Goal: Check status: Check status

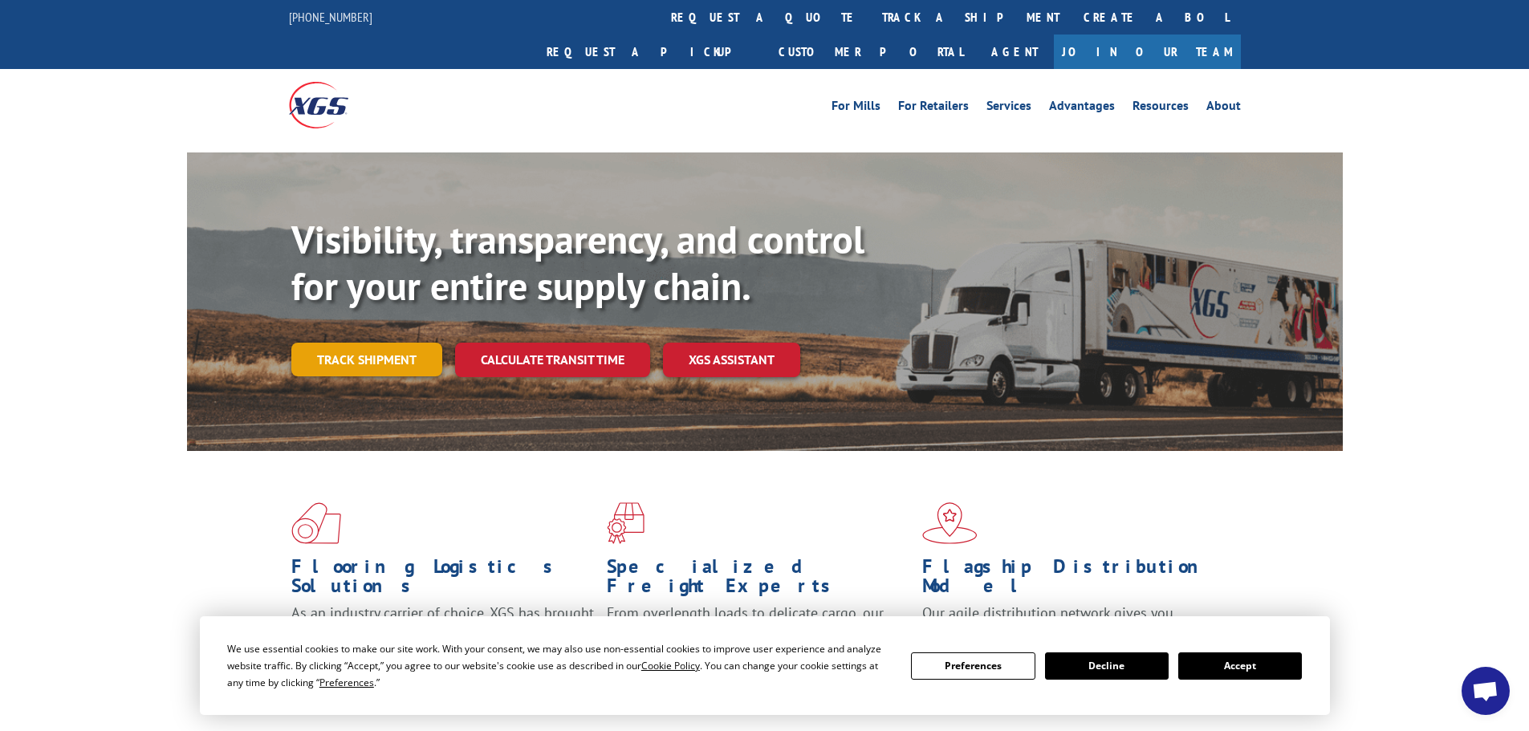
click at [338, 343] on link "Track shipment" at bounding box center [366, 360] width 151 height 34
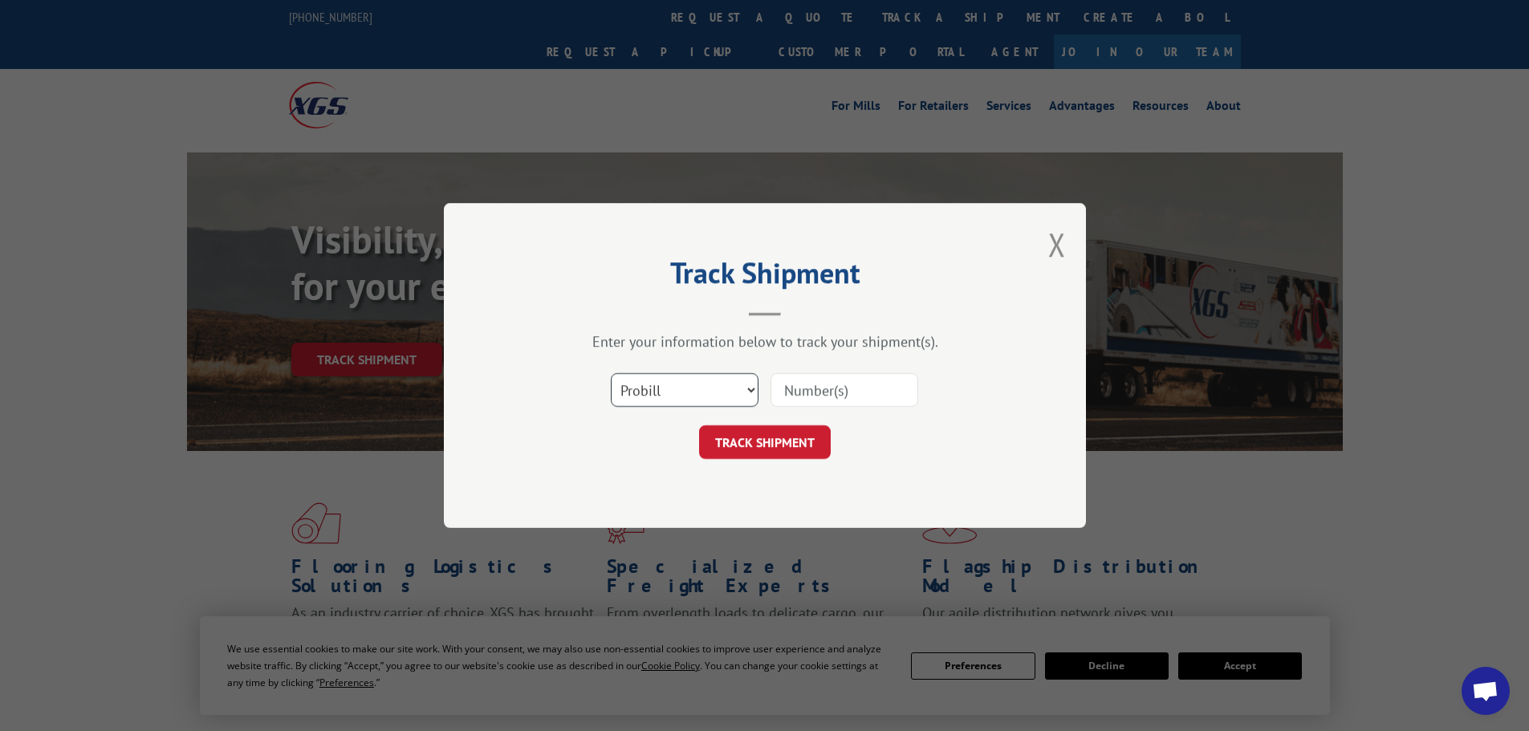
click at [722, 382] on select "Select category... Probill BOL PO" at bounding box center [685, 390] width 148 height 34
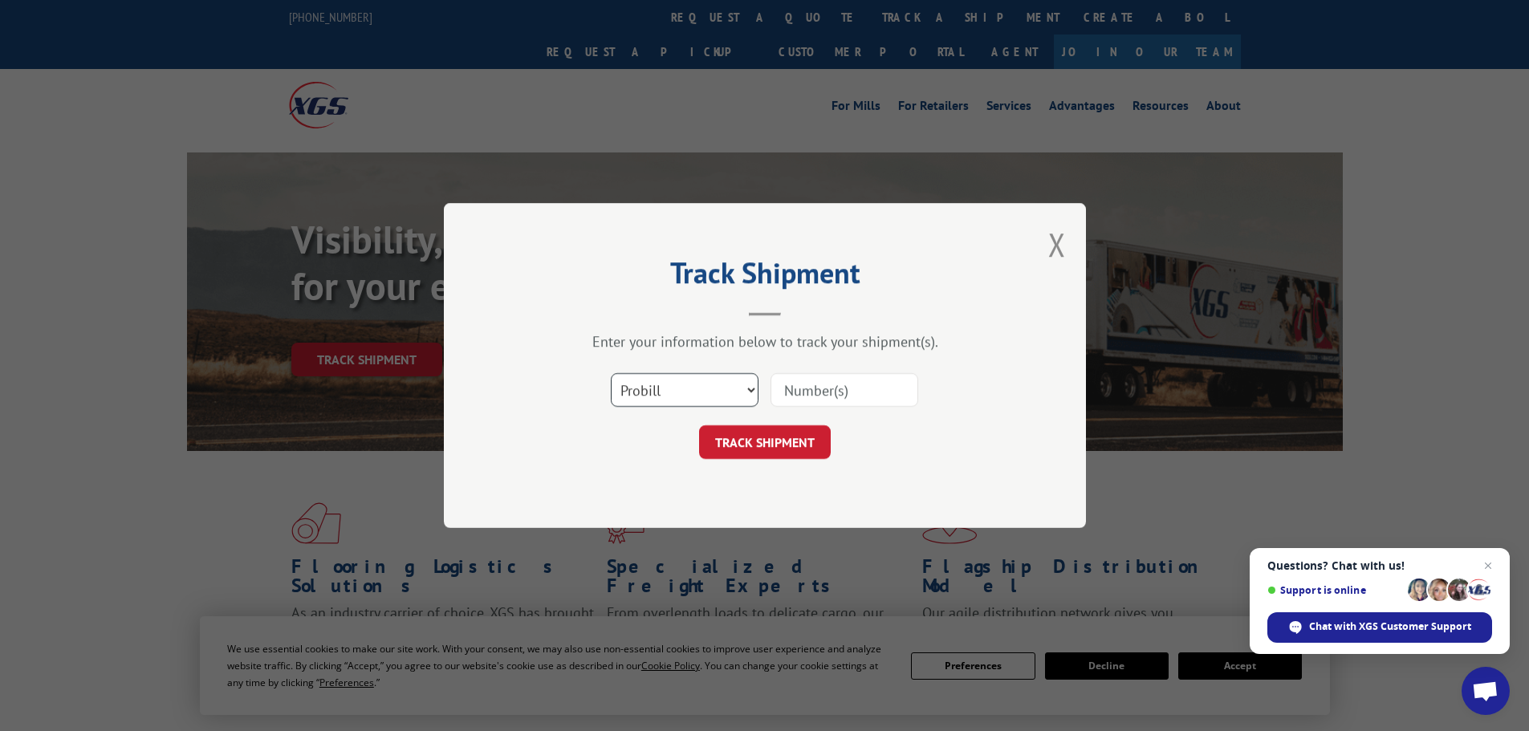
select select "po"
click at [611, 373] on select "Select category... Probill BOL PO" at bounding box center [685, 390] width 148 height 34
click at [863, 389] on input at bounding box center [845, 390] width 148 height 34
click at [1493, 568] on span "Close chat" at bounding box center [1489, 566] width 20 height 20
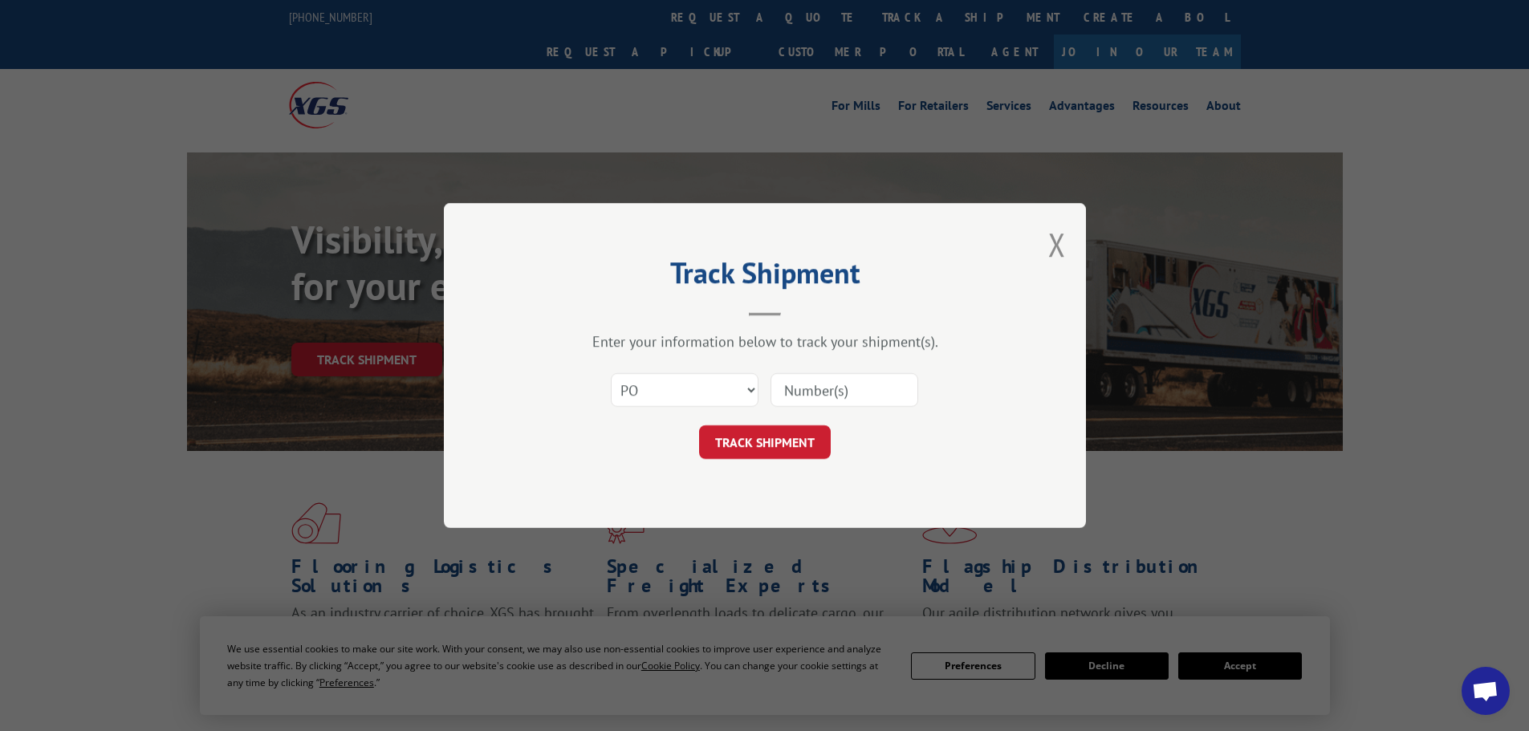
click at [819, 377] on input at bounding box center [845, 390] width 148 height 34
click at [820, 383] on input at bounding box center [845, 390] width 148 height 34
paste input "87536878"
type input "87536878"
click at [787, 438] on button "TRACK SHIPMENT" at bounding box center [765, 442] width 132 height 34
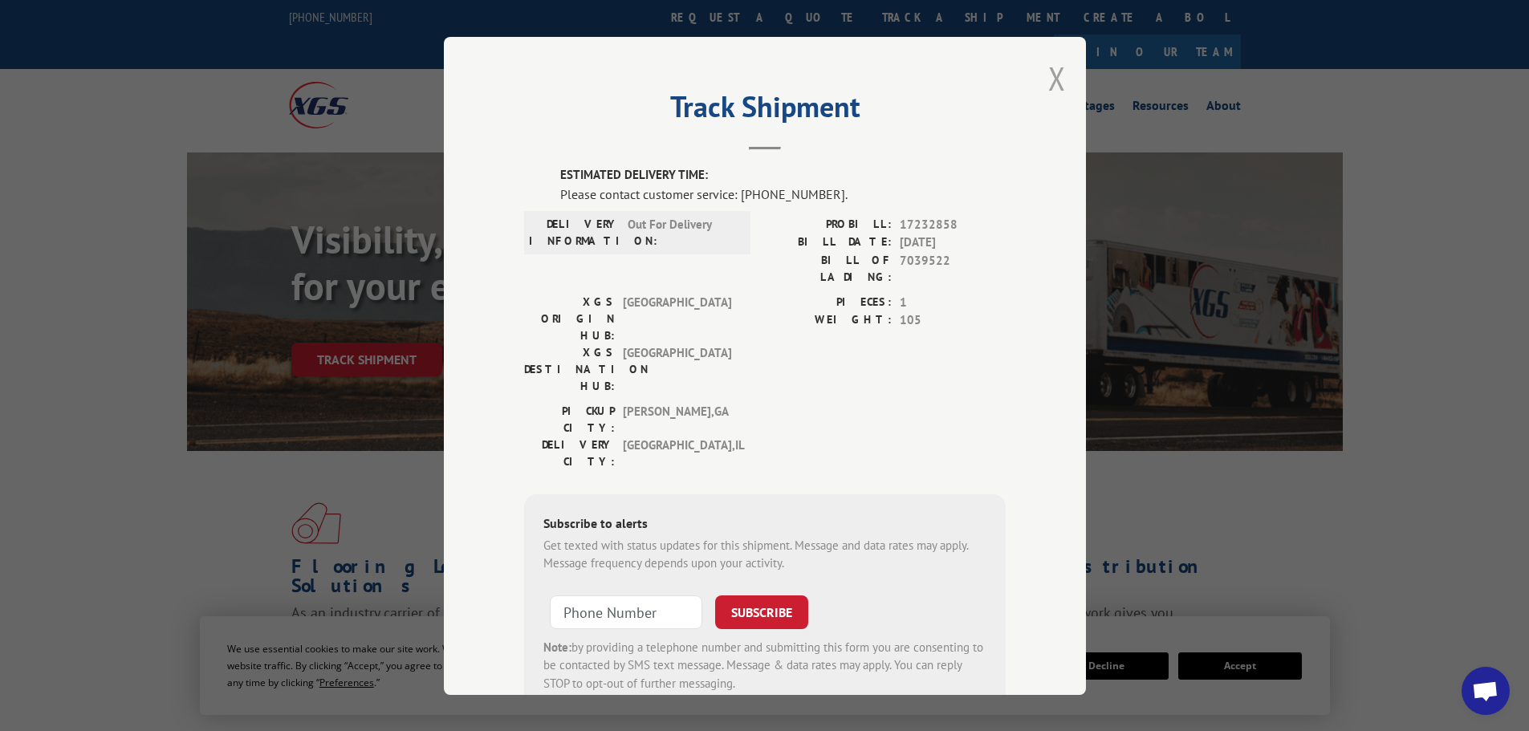
click at [1048, 84] on button "Close modal" at bounding box center [1057, 78] width 18 height 43
